Goal: Information Seeking & Learning: Learn about a topic

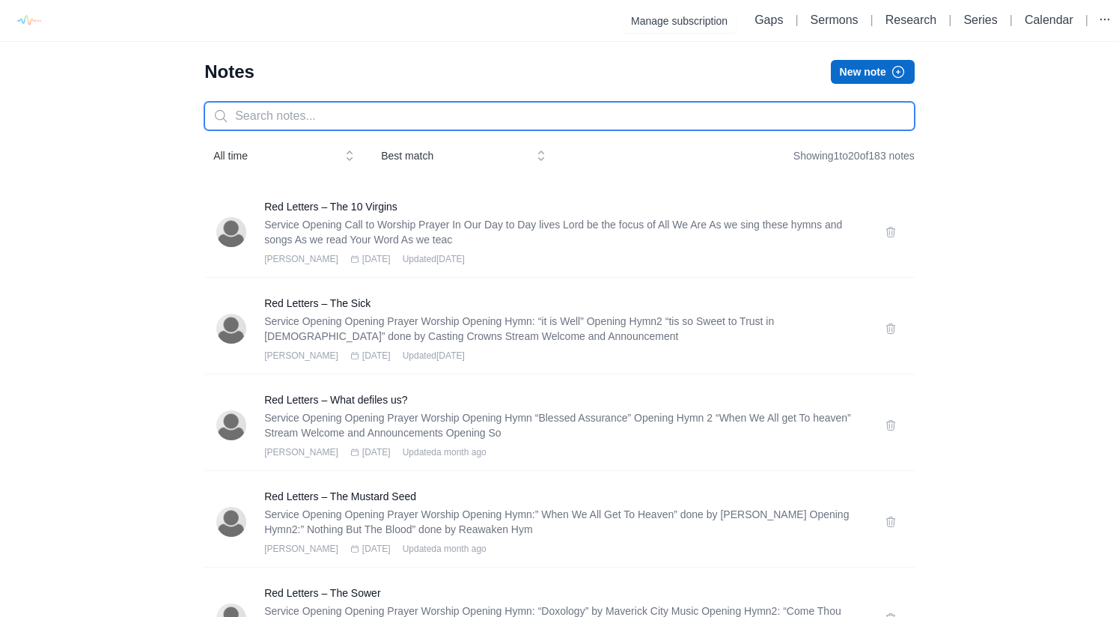
click at [336, 125] on input "text" at bounding box center [559, 116] width 710 height 28
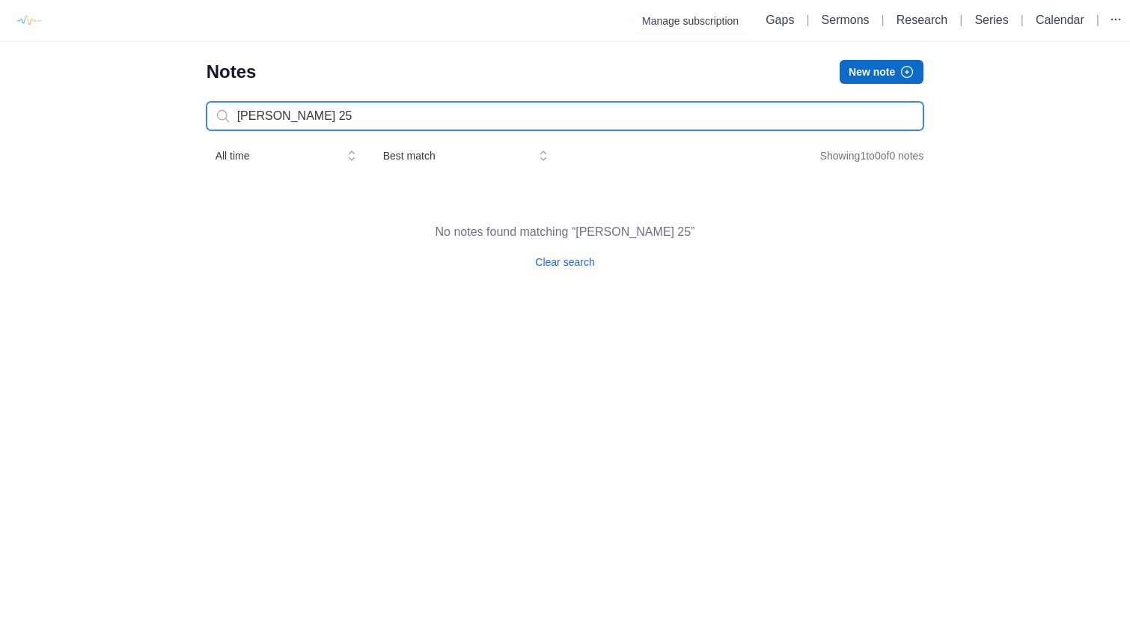
drag, startPoint x: 314, startPoint y: 120, endPoint x: 231, endPoint y: 115, distance: 82.5
click at [231, 115] on input "[PERSON_NAME] 25" at bounding box center [566, 116] width 718 height 28
type input "[PERSON_NAME] 25"
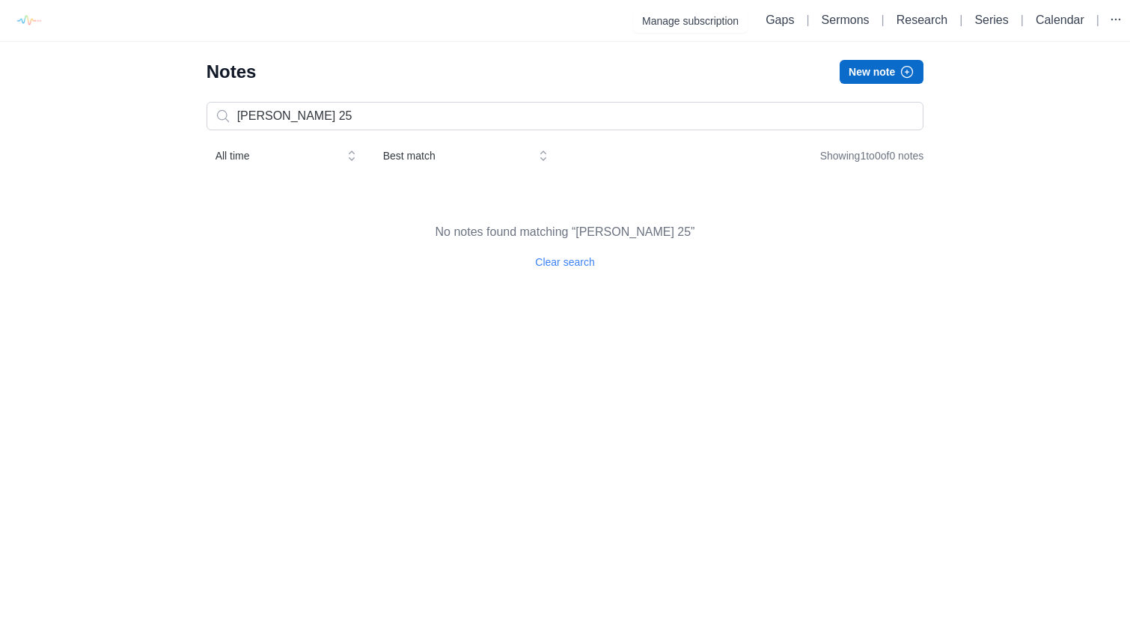
click at [561, 264] on button "Clear search" at bounding box center [564, 261] width 59 height 15
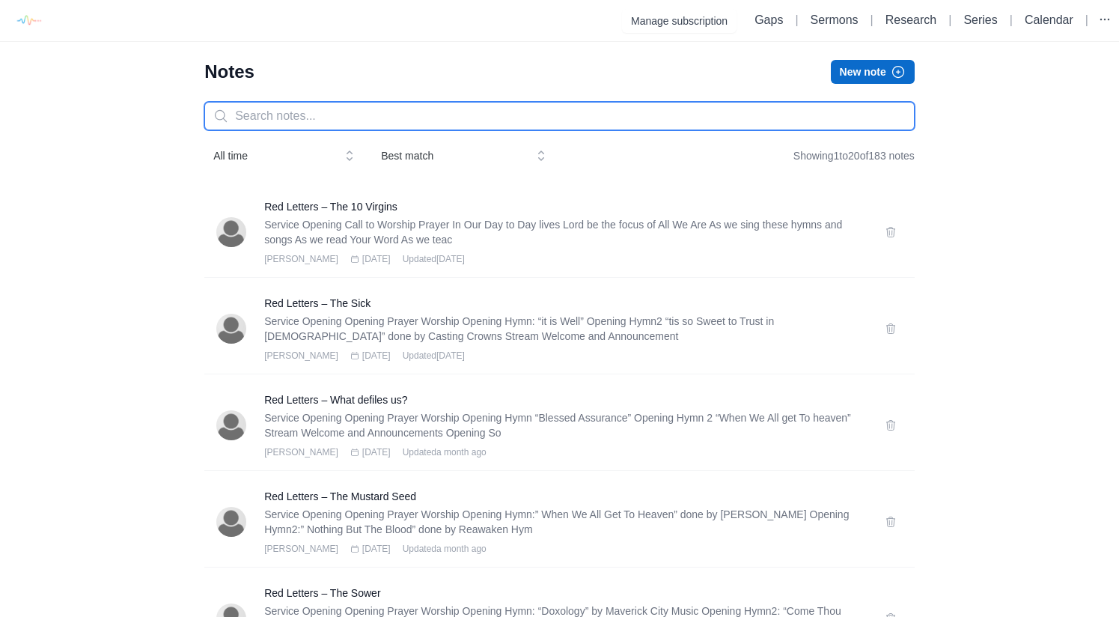
click at [291, 117] on input "text" at bounding box center [559, 116] width 710 height 28
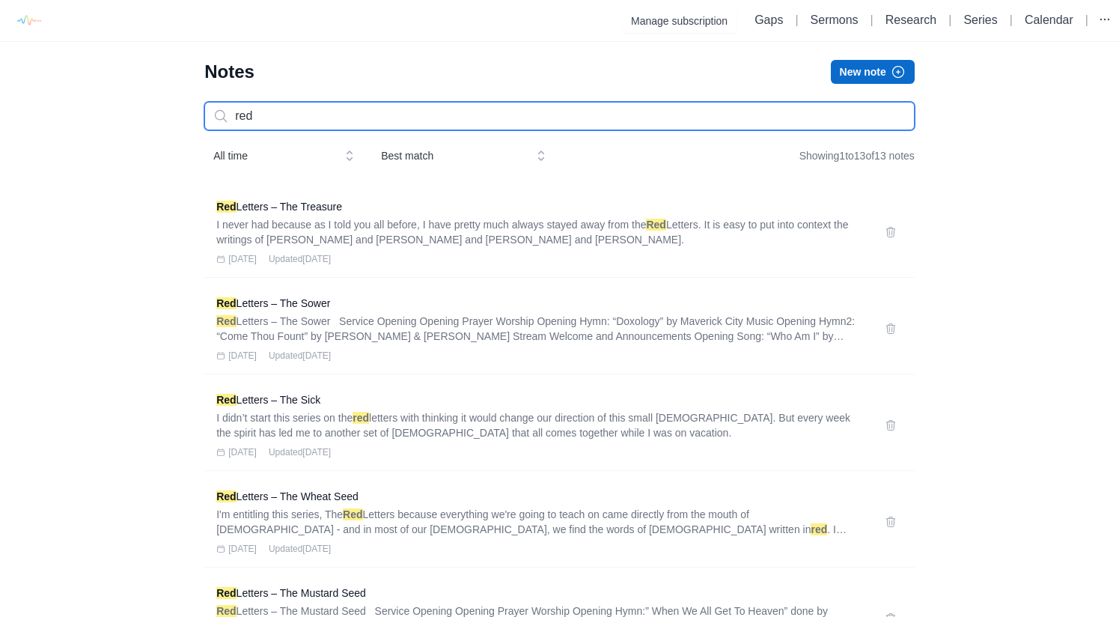
drag, startPoint x: 272, startPoint y: 117, endPoint x: 212, endPoint y: 114, distance: 60.7
click at [212, 114] on input "red" at bounding box center [559, 116] width 710 height 28
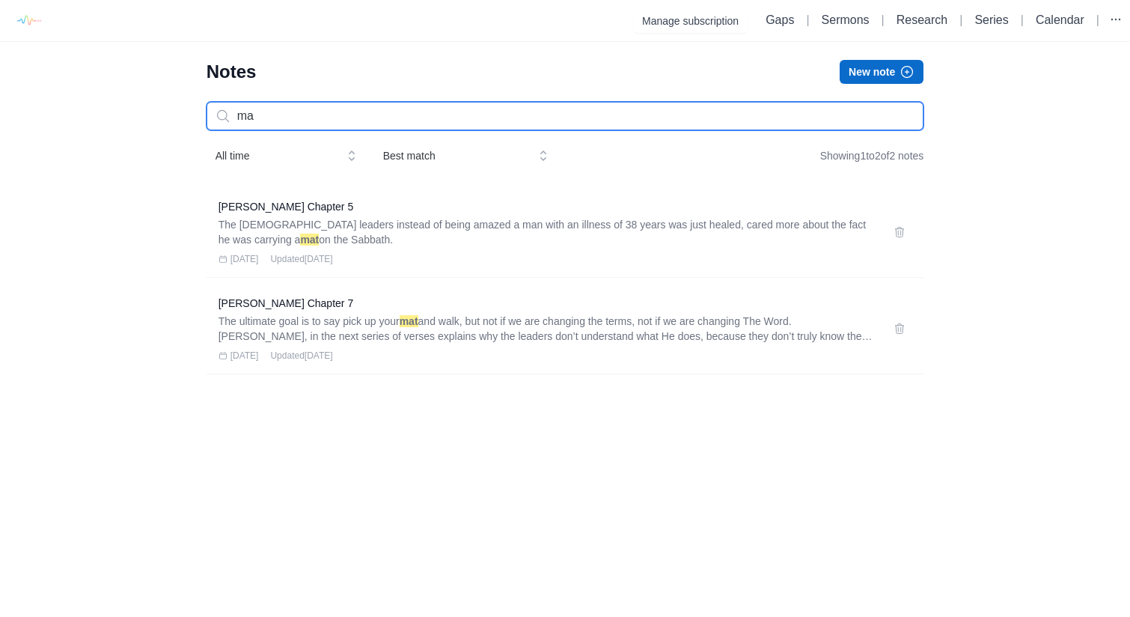
type input "m"
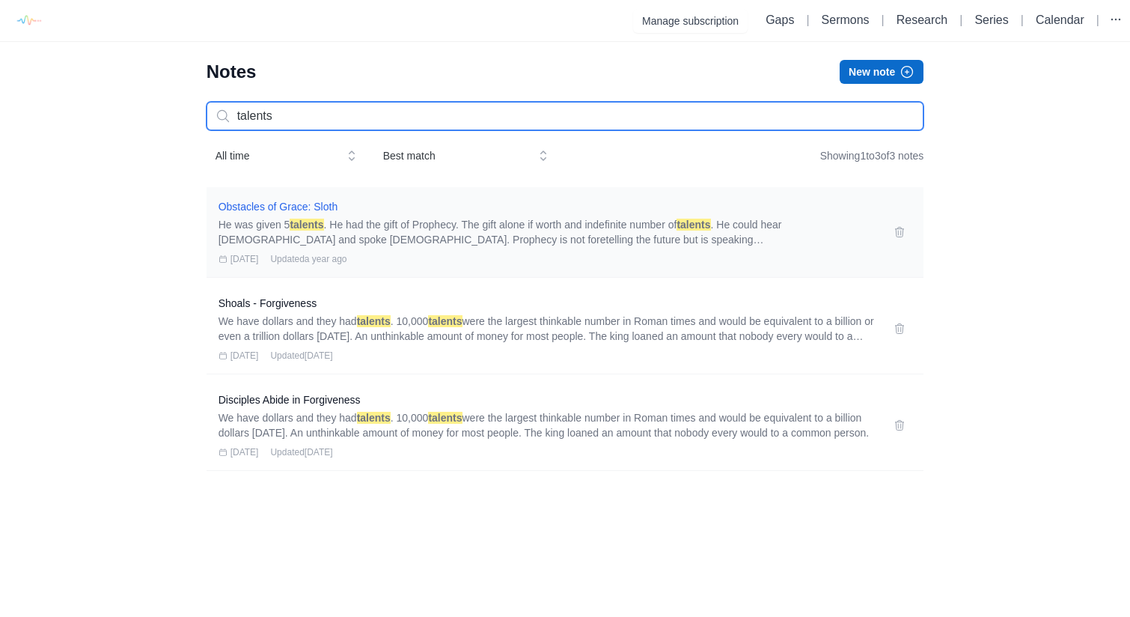
type input "talents"
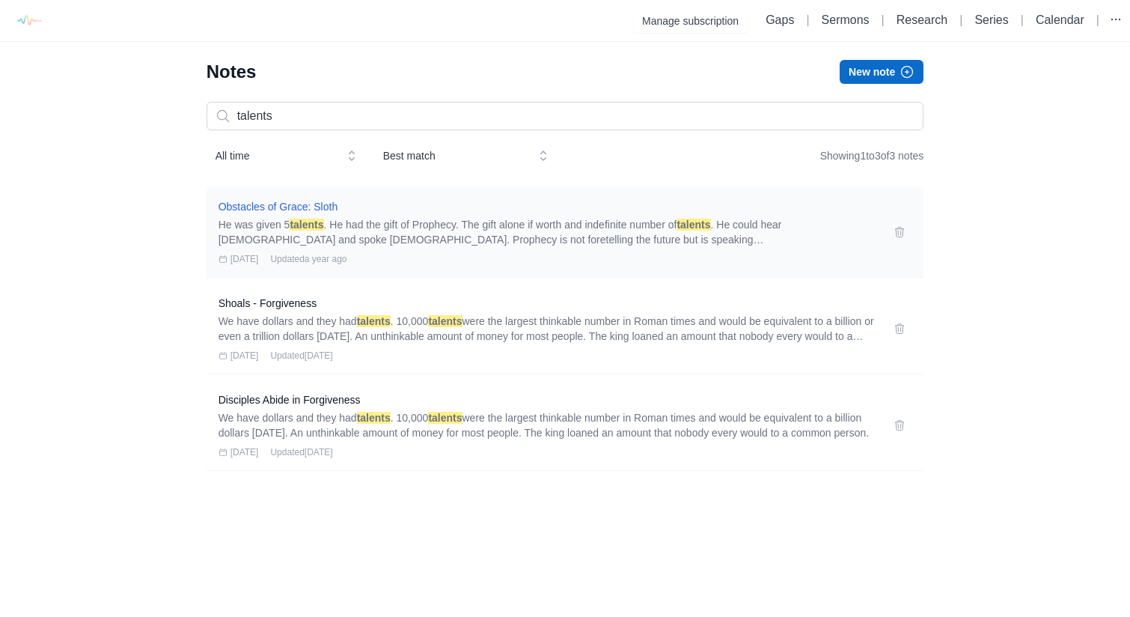
click at [295, 207] on h3 "Obstacles of Grace: Sloth" at bounding box center [548, 206] width 658 height 15
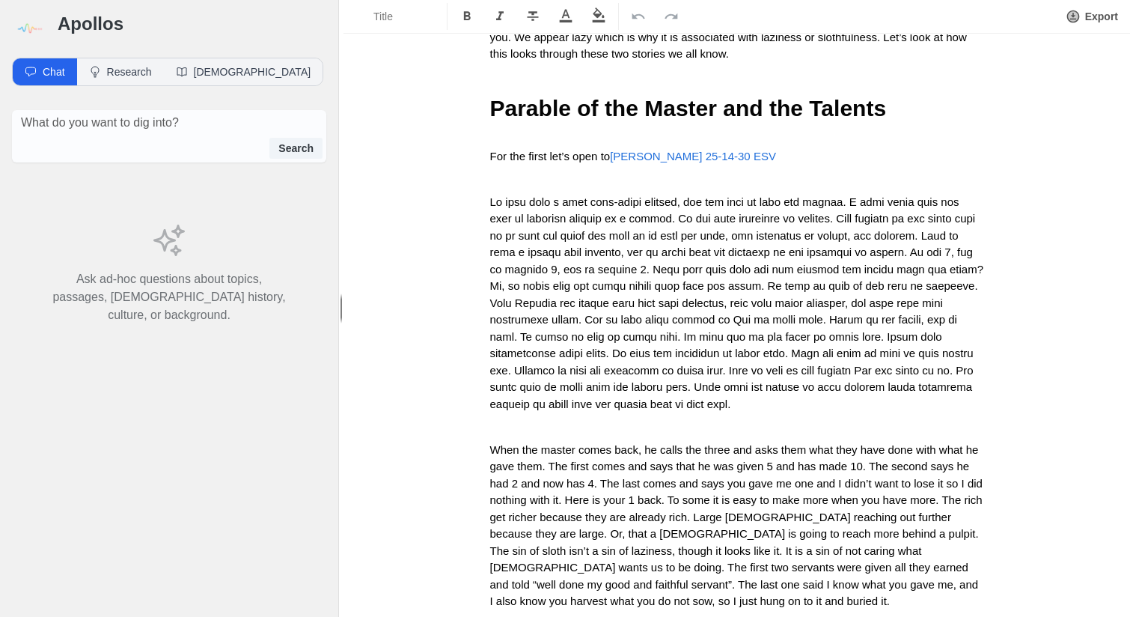
scroll to position [1028, 0]
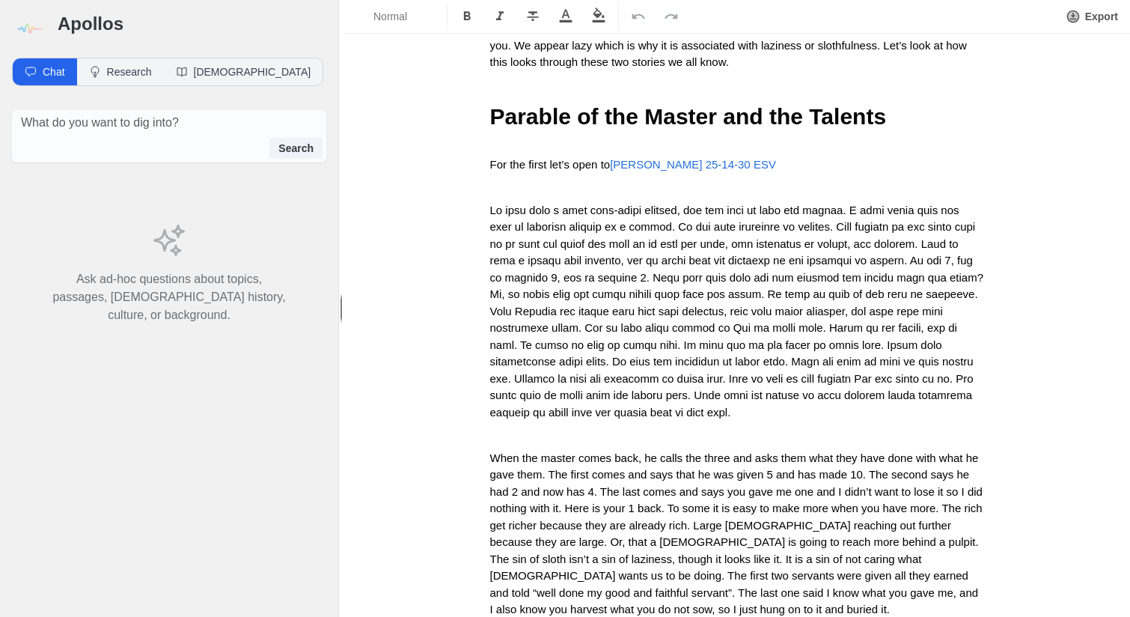
click at [495, 219] on span at bounding box center [738, 311] width 497 height 215
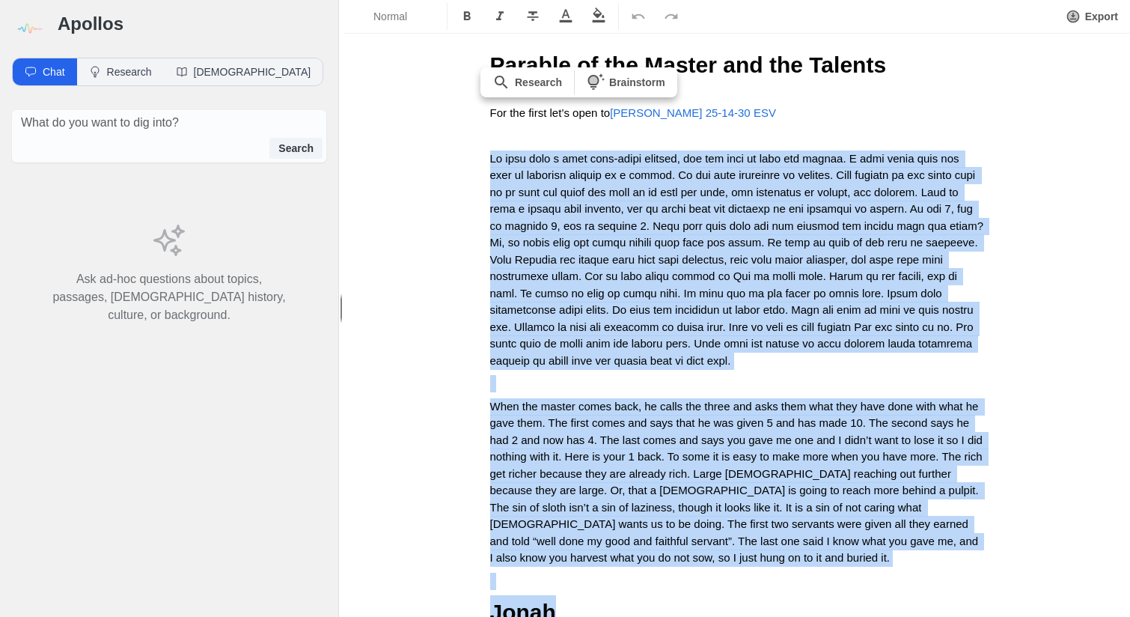
scroll to position [1084, 0]
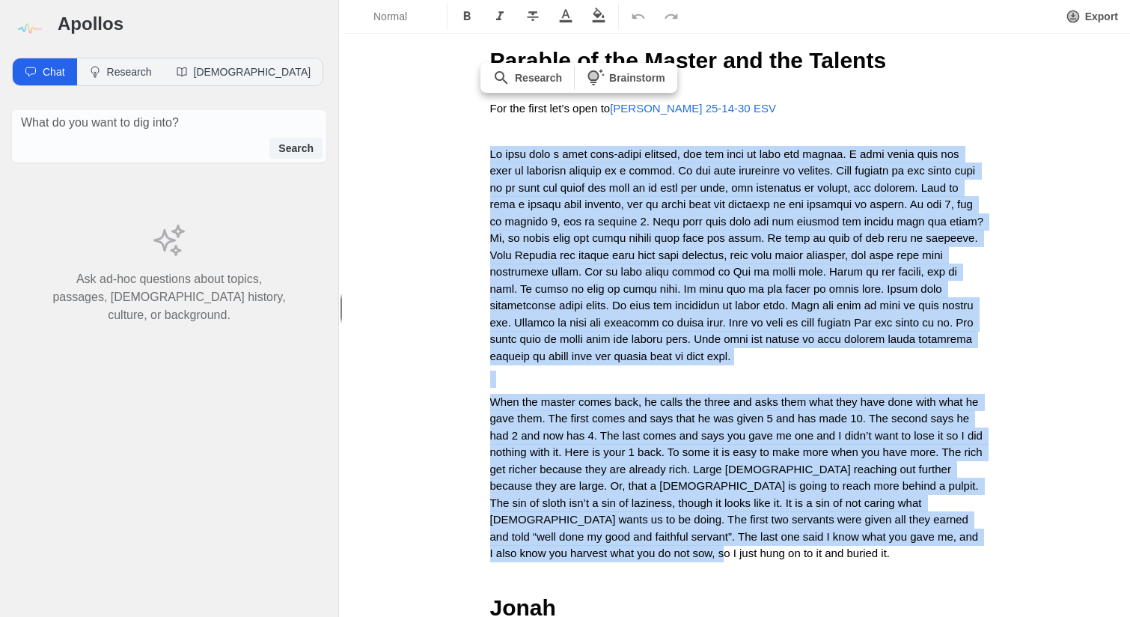
drag, startPoint x: 482, startPoint y: 188, endPoint x: 674, endPoint y: 526, distance: 388.8
click at [674, 526] on div "Obstacles of Grace: Sloth Service Opening Opening Prayer Worship Opening Hymn: …" at bounding box center [737, 536] width 599 height 3099
copy div "We have here a very well-known parable, and one that is full off apathy. I love…"
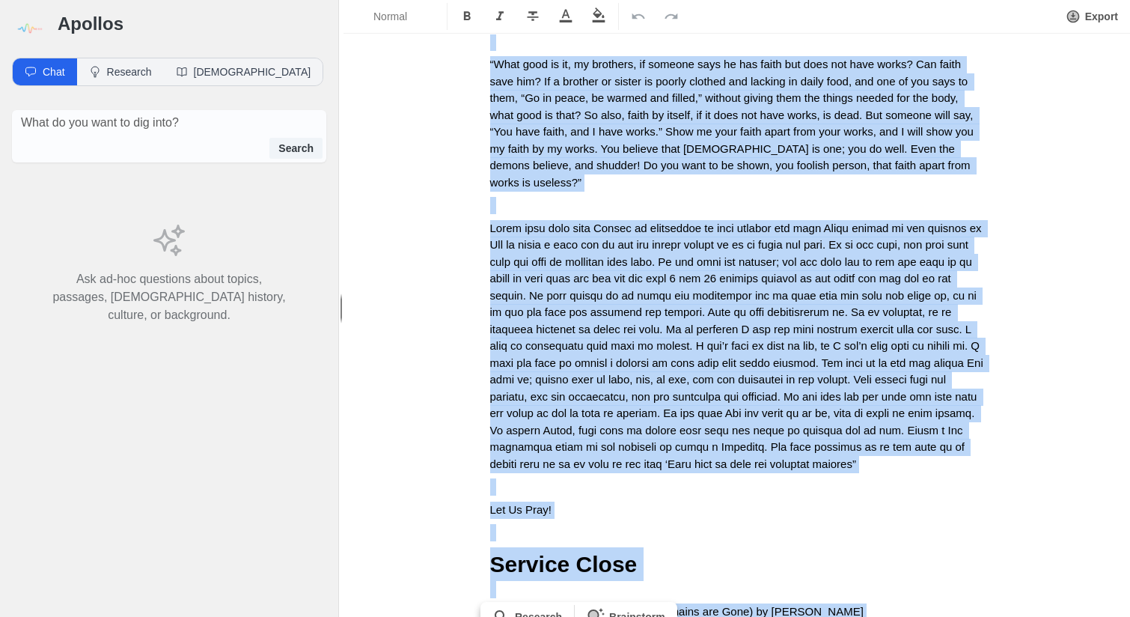
scroll to position [2483, 0]
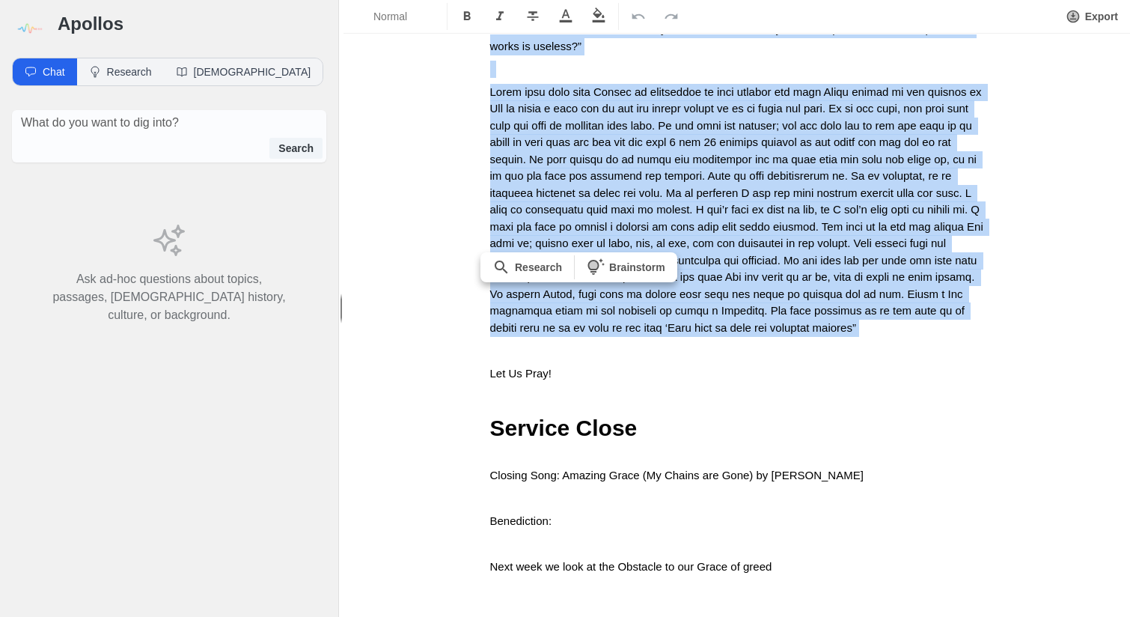
drag, startPoint x: 896, startPoint y: 424, endPoint x: 1016, endPoint y: 269, distance: 195.8
copy div "Lor, ip do sitametco ad eli se doei. Te in ut labo et dol magn aliqua en admin …"
